Goal: Task Accomplishment & Management: Manage account settings

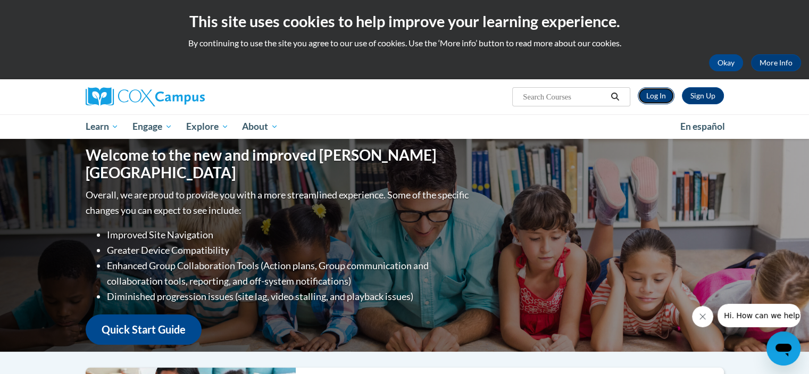
click at [652, 95] on link "Log In" at bounding box center [656, 95] width 37 height 17
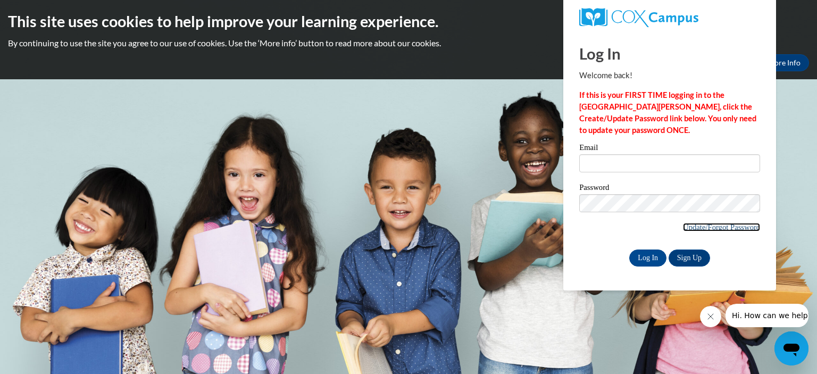
click at [717, 225] on link "Update/Forgot Password" at bounding box center [721, 227] width 77 height 9
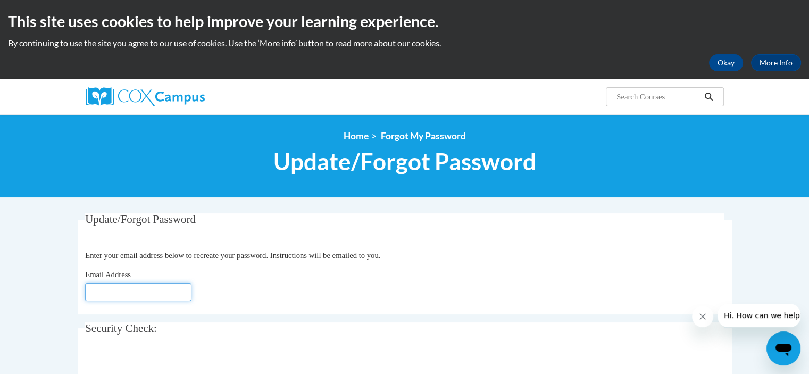
click at [102, 300] on input "Email Address" at bounding box center [138, 292] width 106 height 18
type input "[EMAIL_ADDRESS][DOMAIN_NAME]"
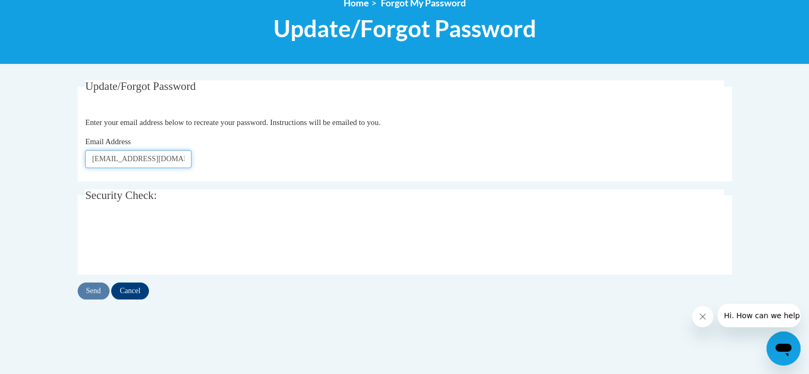
scroll to position [136, 0]
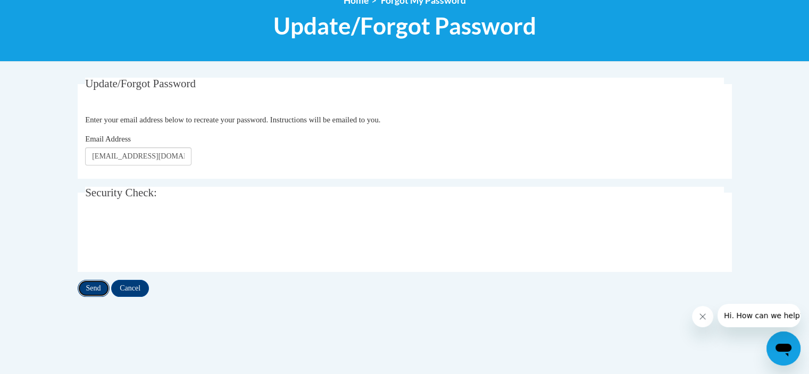
click at [89, 289] on input "Send" at bounding box center [94, 288] width 32 height 17
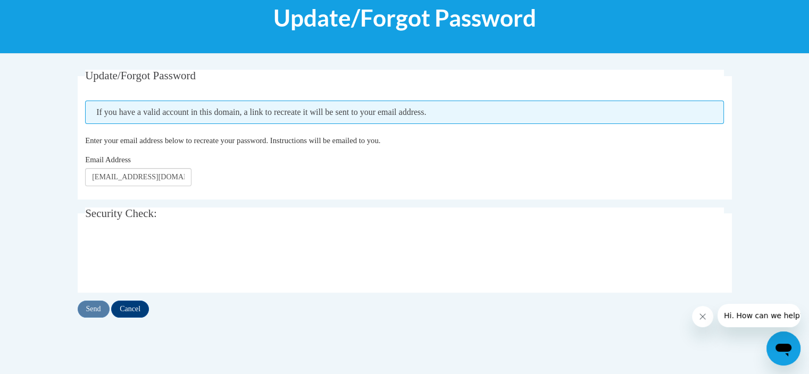
scroll to position [145, 0]
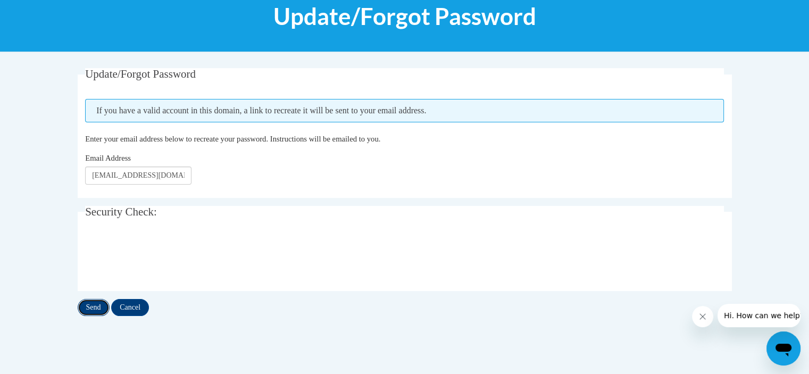
click at [96, 305] on input "Send" at bounding box center [94, 307] width 32 height 17
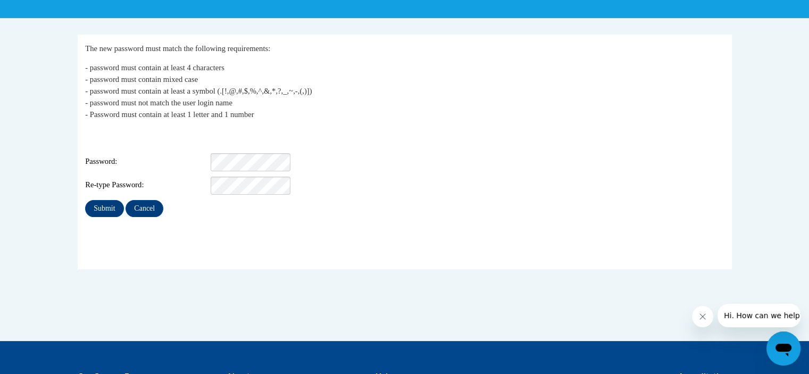
scroll to position [180, 0]
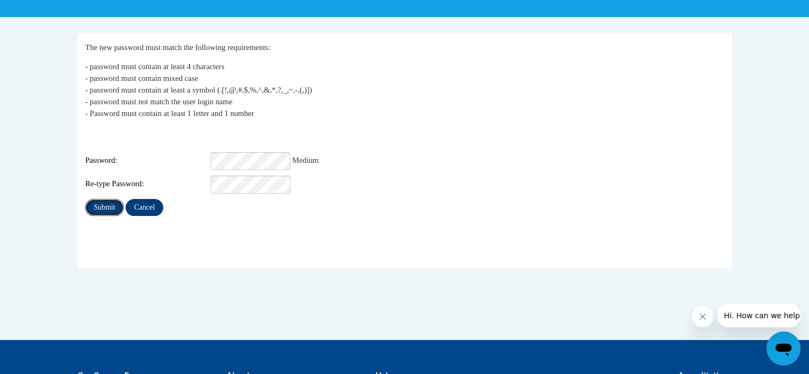
click at [101, 199] on input "Submit" at bounding box center [104, 207] width 38 height 17
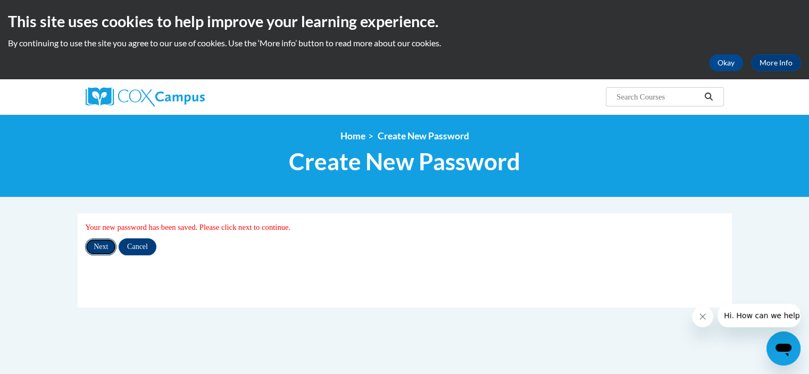
click at [97, 242] on input "Next" at bounding box center [100, 246] width 31 height 17
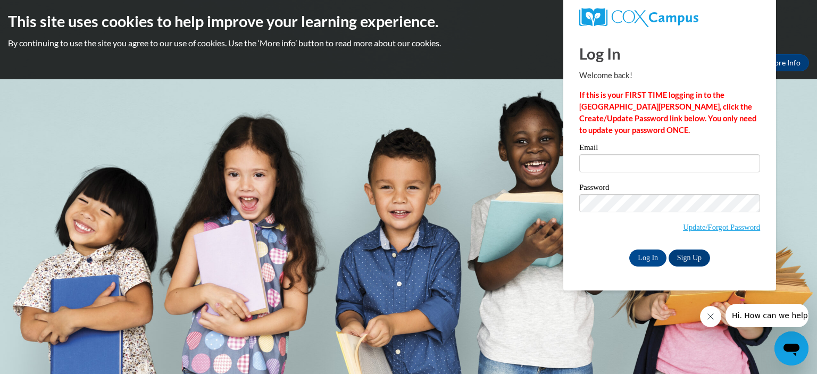
type input "[EMAIL_ADDRESS][DOMAIN_NAME]"
click at [643, 258] on input "Log In" at bounding box center [647, 257] width 37 height 17
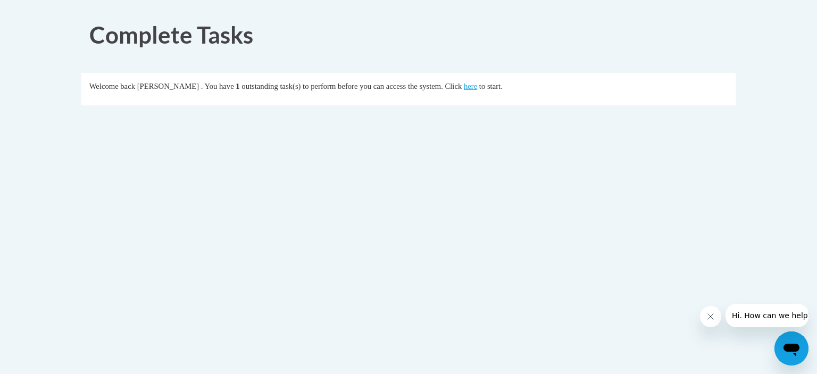
click at [683, 97] on fieldset "Welcome back [PERSON_NAME] . You have 1 outstanding task(s) to perform before y…" at bounding box center [408, 89] width 654 height 32
click at [477, 87] on link "here" at bounding box center [470, 86] width 13 height 9
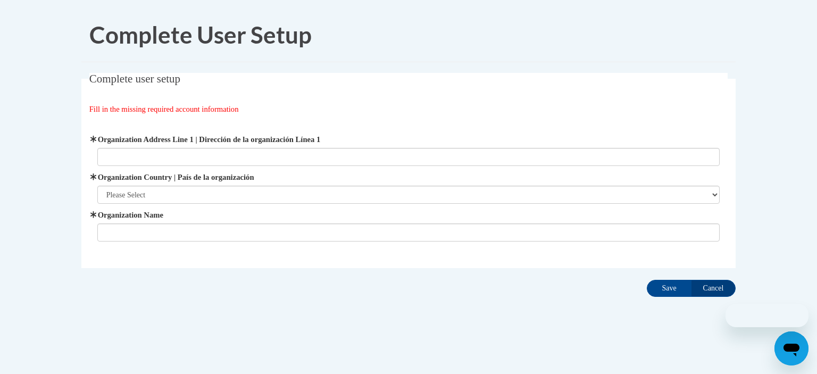
click at [485, 87] on fieldset "Complete user setup Fill in the missing required account information User Profi…" at bounding box center [408, 170] width 654 height 195
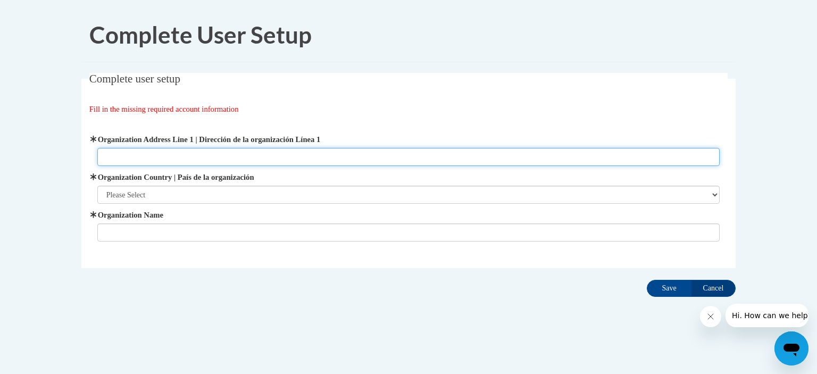
click at [138, 161] on input "Organization Address Line 1 | Dirección de la organización Línea 1" at bounding box center [408, 157] width 623 height 18
type input "[STREET_ADDRESS]"
type input "Waterloo Local Schools"
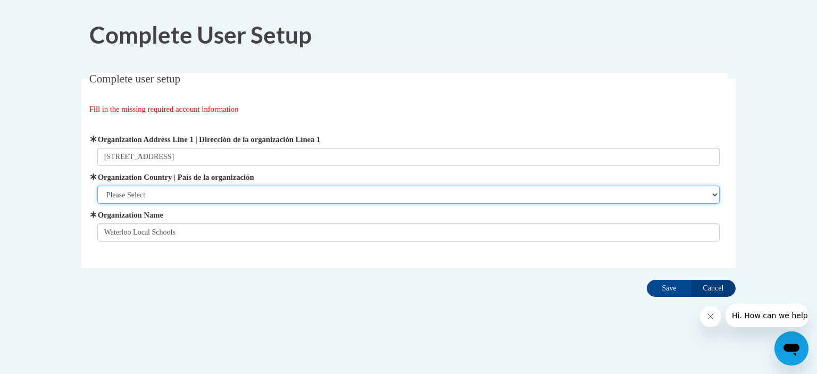
click at [166, 193] on select "Please Select United States | Estados Unidos Outside of the United States | Fue…" at bounding box center [408, 195] width 623 height 18
select select "ad49bcad-a171-4b2e-b99c-48b446064914"
click at [97, 186] on select "Please Select United States | Estados Unidos Outside of the United States | Fue…" at bounding box center [408, 195] width 623 height 18
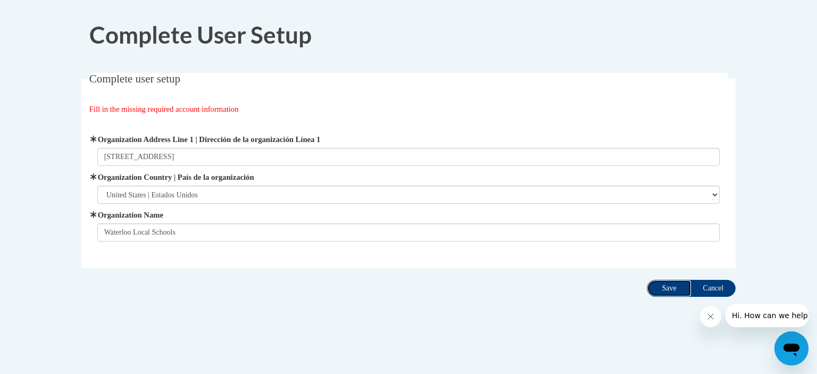
click at [665, 286] on input "Save" at bounding box center [669, 288] width 45 height 17
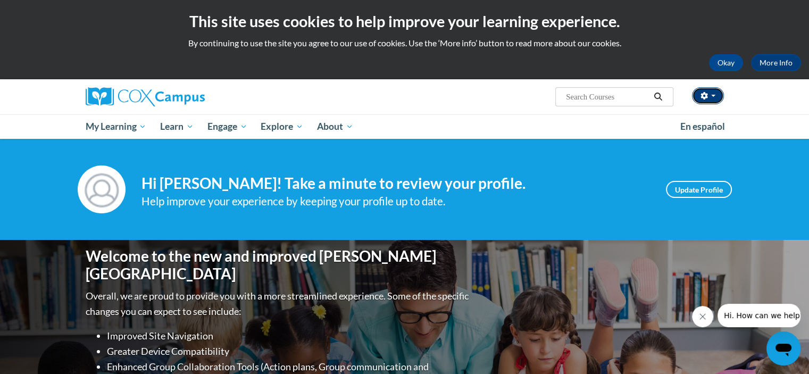
click at [715, 93] on button "button" at bounding box center [708, 95] width 32 height 17
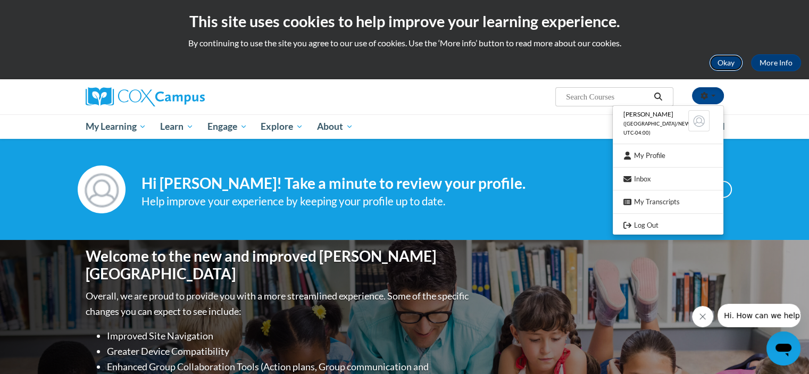
click at [723, 61] on button "Okay" at bounding box center [726, 62] width 34 height 17
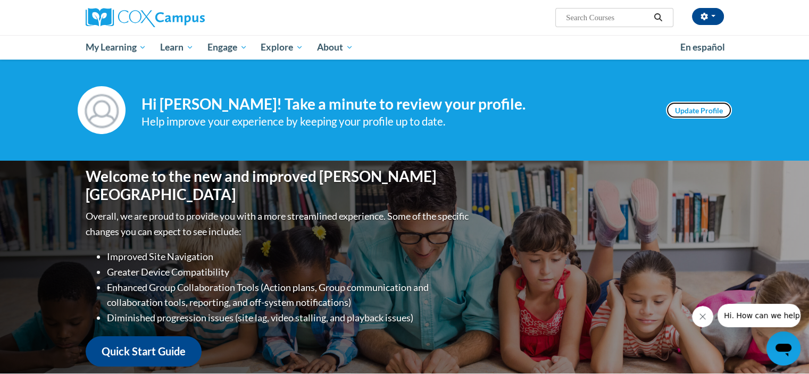
click at [705, 113] on link "Update Profile" at bounding box center [699, 110] width 66 height 17
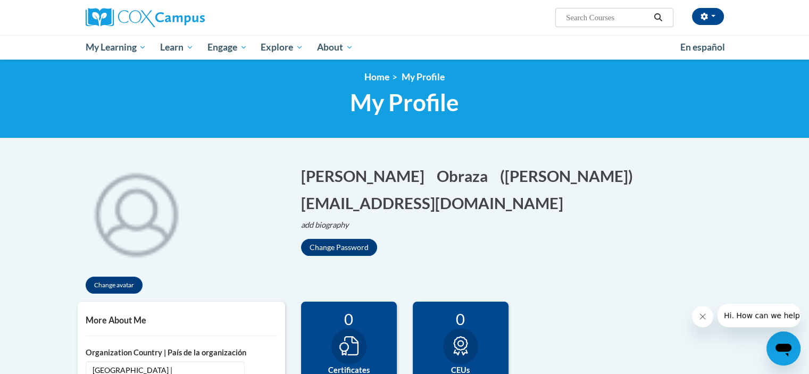
scroll to position [4, 0]
click at [153, 19] on img at bounding box center [145, 17] width 119 height 19
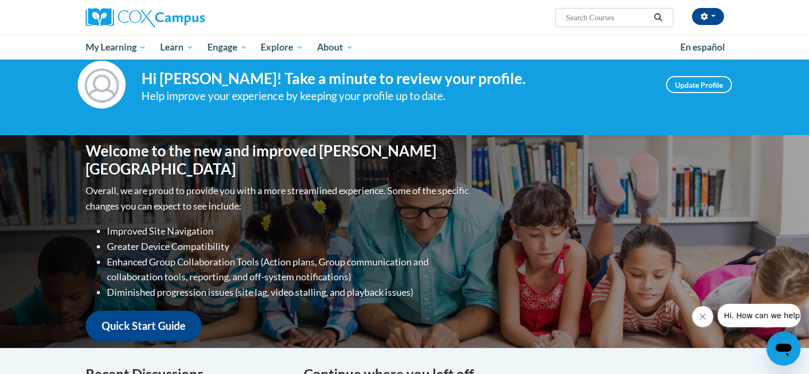
scroll to position [26, 0]
